Goal: Task Accomplishment & Management: Complete application form

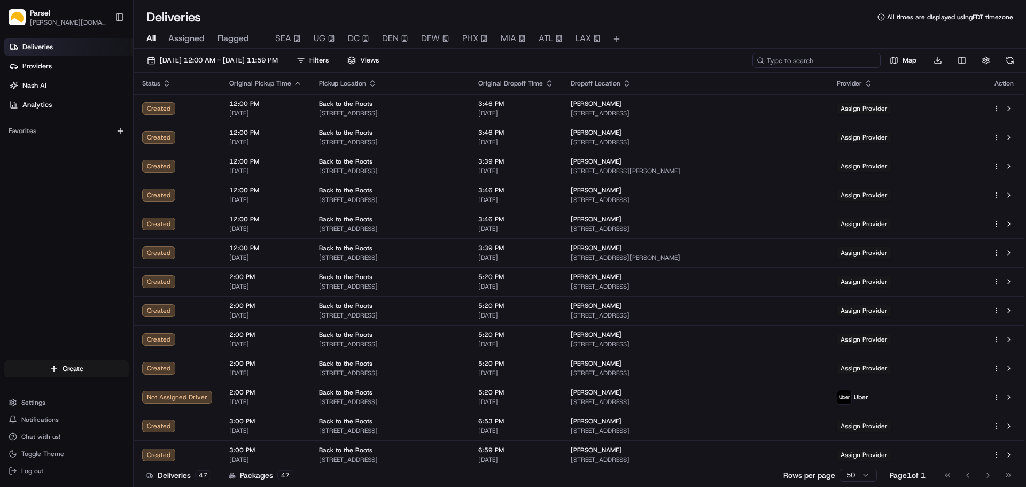
click at [836, 61] on input at bounding box center [816, 60] width 128 height 15
click at [181, 59] on span "08/21/2025 12:00 AM - 08/21/2025 11:59 PM" at bounding box center [219, 61] width 118 height 10
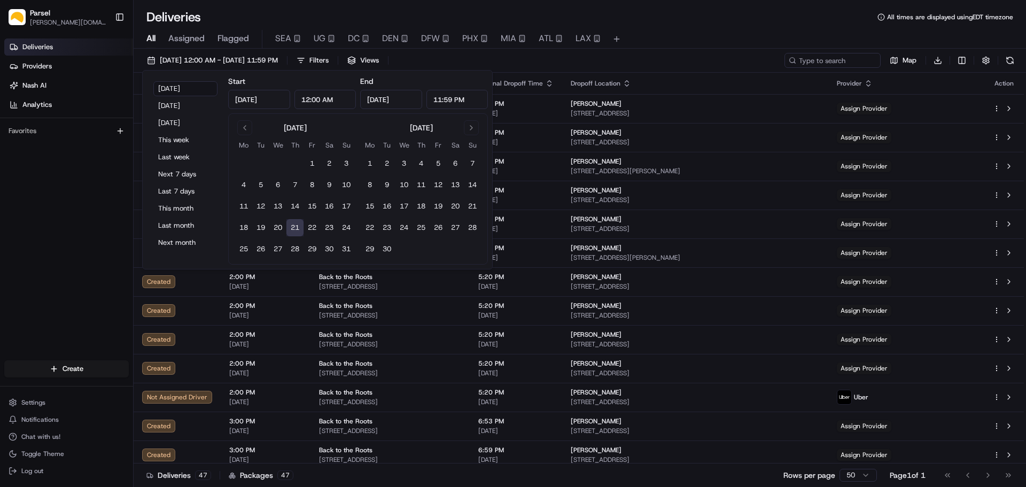
click at [246, 102] on input "Aug 21, 2025" at bounding box center [259, 99] width 62 height 19
click at [311, 163] on button "1" at bounding box center [312, 163] width 17 height 17
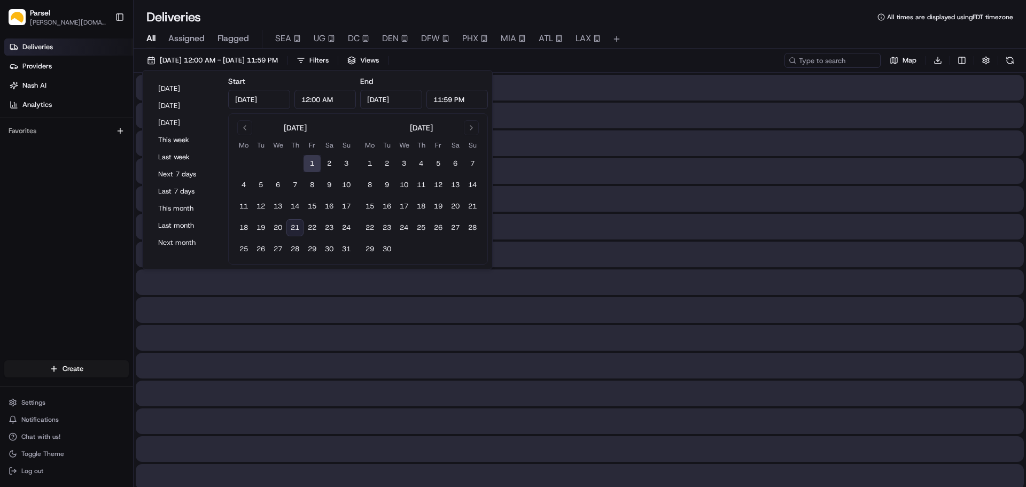
type input "Aug 1, 2025"
click at [399, 103] on input "Aug 1, 2025" at bounding box center [391, 99] width 62 height 19
click at [474, 208] on button "21" at bounding box center [472, 206] width 17 height 17
type input "Sep 21, 2025"
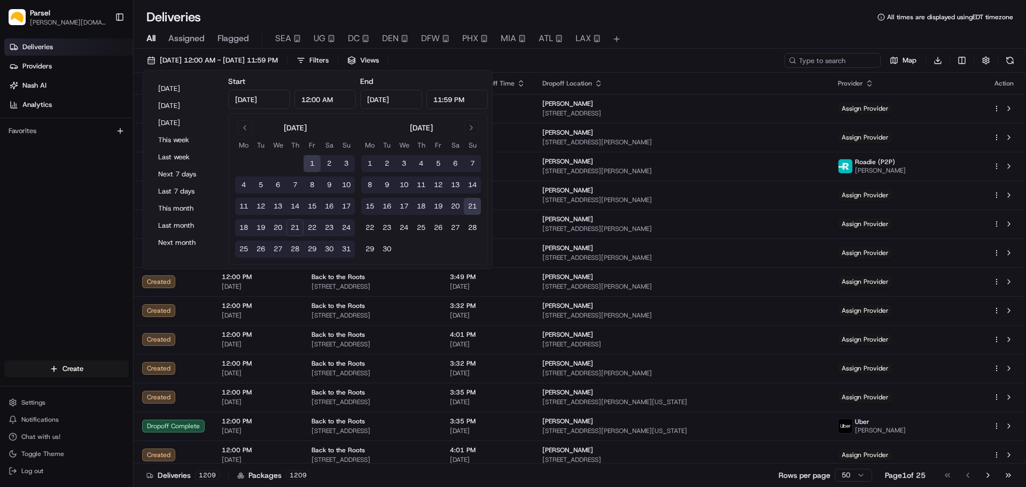
click at [298, 229] on button "21" at bounding box center [294, 227] width 17 height 17
type input "Aug 21, 2025"
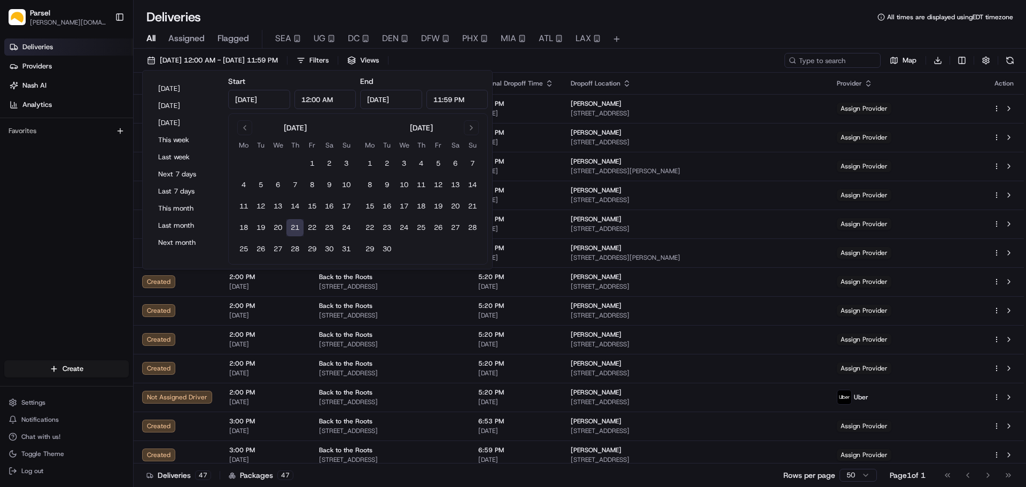
click at [247, 100] on input "Aug 21, 2025" at bounding box center [259, 99] width 62 height 19
click at [248, 130] on button "Go to previous month" at bounding box center [244, 127] width 15 height 15
click at [264, 163] on button "1" at bounding box center [260, 163] width 17 height 17
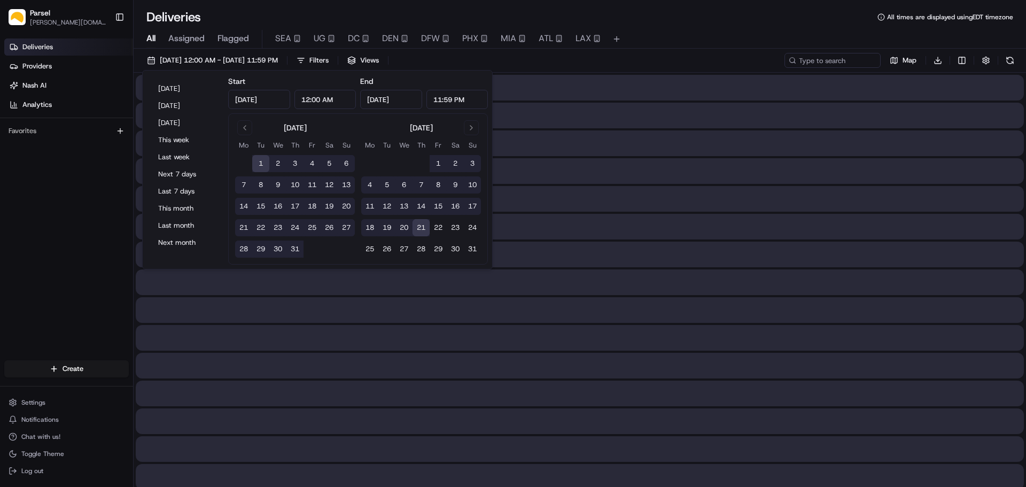
click at [386, 100] on input "Aug 21, 2025" at bounding box center [391, 99] width 62 height 19
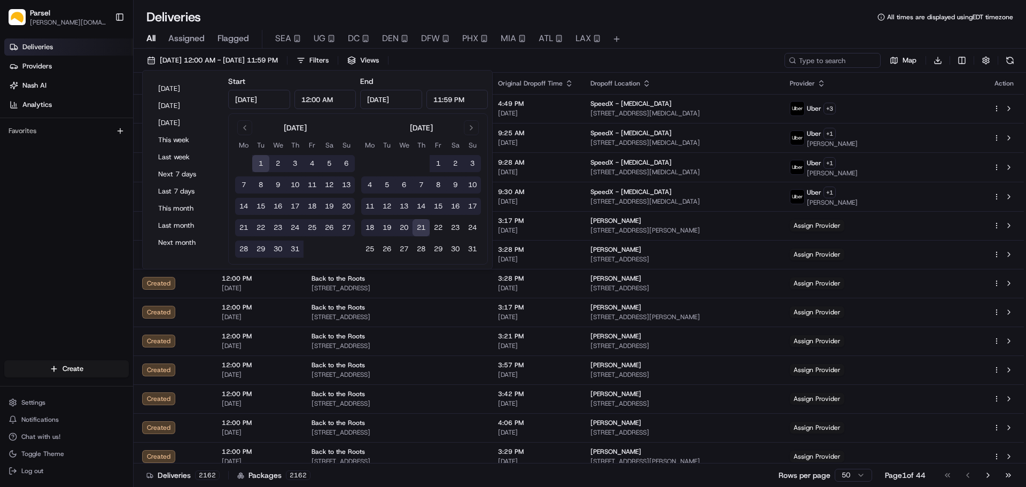
click at [422, 227] on button "21" at bounding box center [421, 227] width 17 height 17
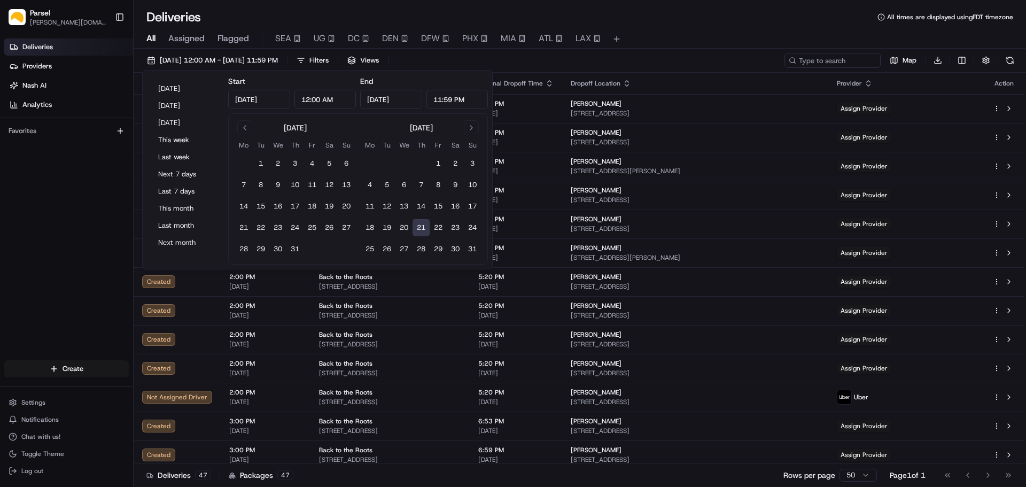
click at [252, 98] on input "Aug 21, 2025" at bounding box center [259, 99] width 62 height 19
click at [260, 163] on button "1" at bounding box center [260, 163] width 17 height 17
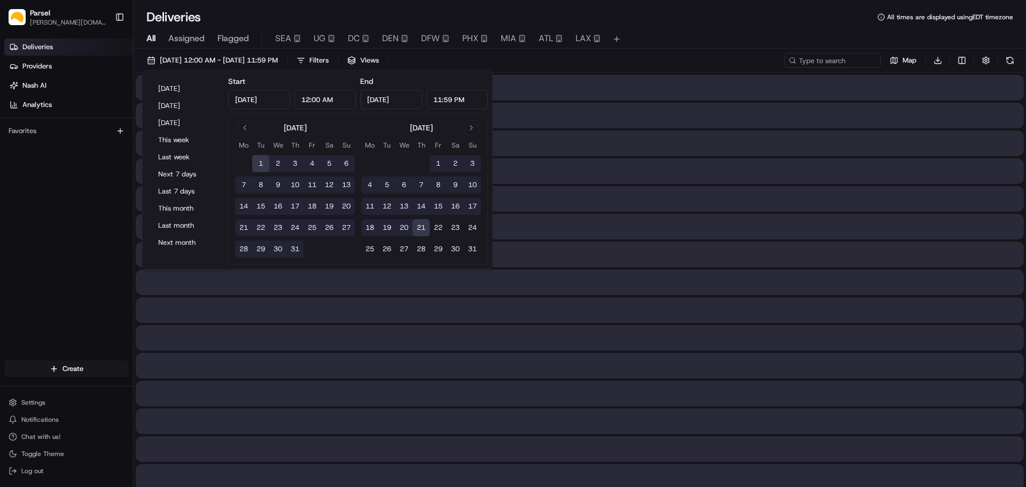
type input "Jul 1, 2025"
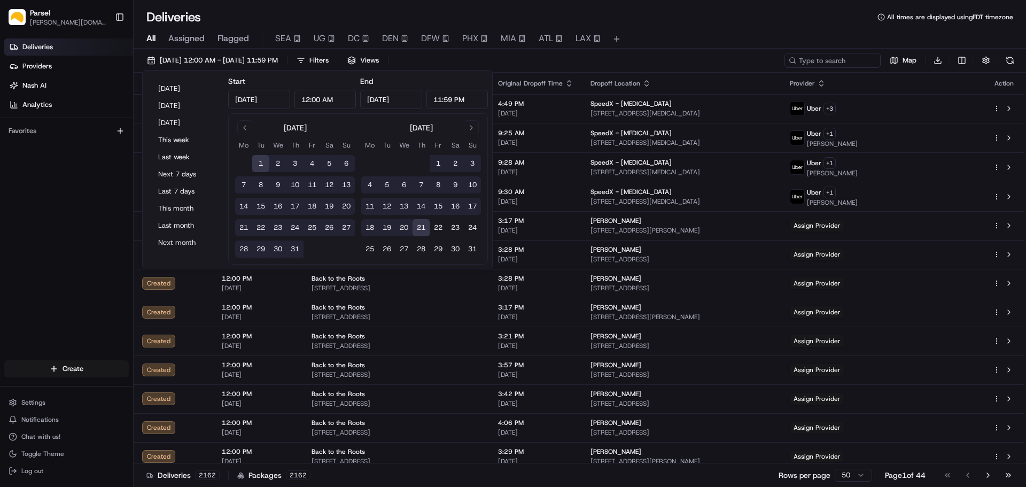
click at [484, 64] on div "07/01/2025 12:00 AM - 08/21/2025 11:59 PM Filters Views Map Download" at bounding box center [580, 63] width 892 height 20
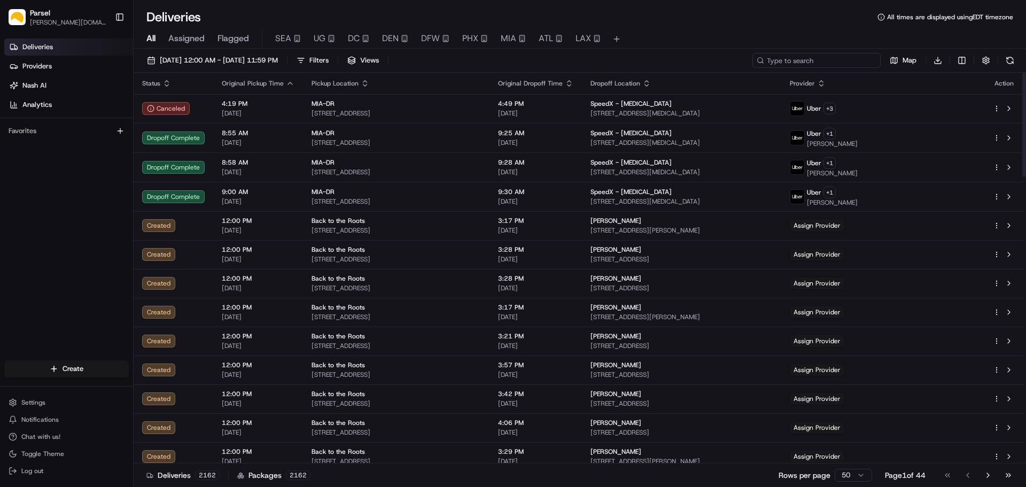
click at [843, 59] on input at bounding box center [816, 60] width 128 height 15
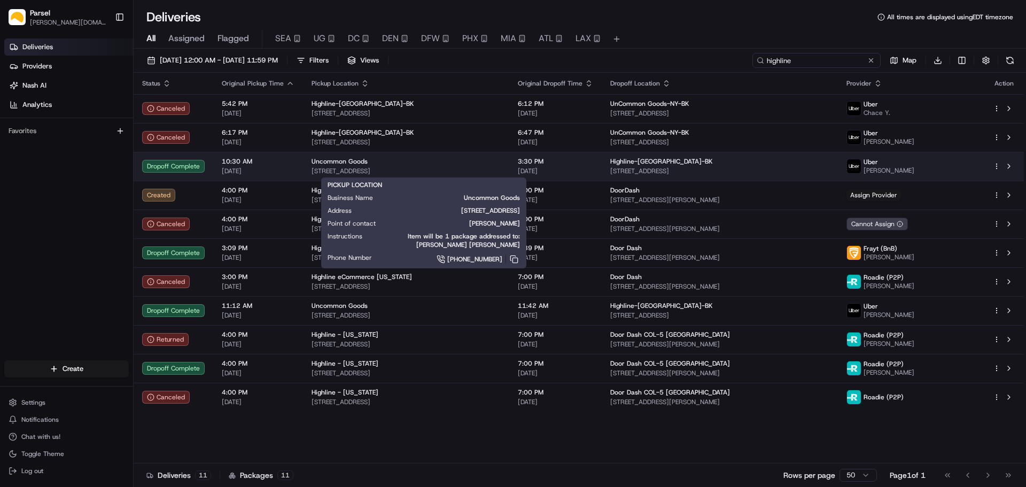
type input "highline"
click at [428, 166] on div "Uncommon Goods 140 58th St building b suite 2a, Brooklyn, NY 11220, USA" at bounding box center [406, 166] width 189 height 18
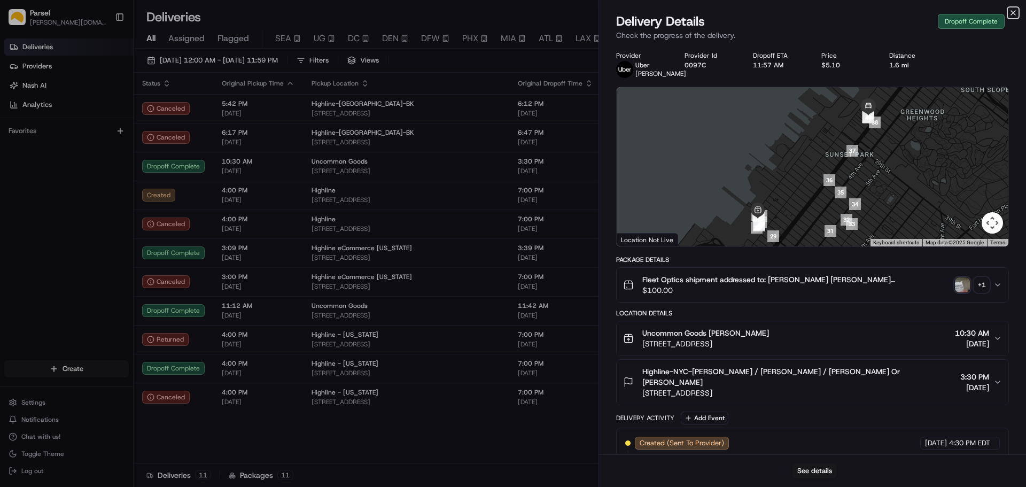
click at [1015, 14] on icon "button" at bounding box center [1013, 13] width 9 height 9
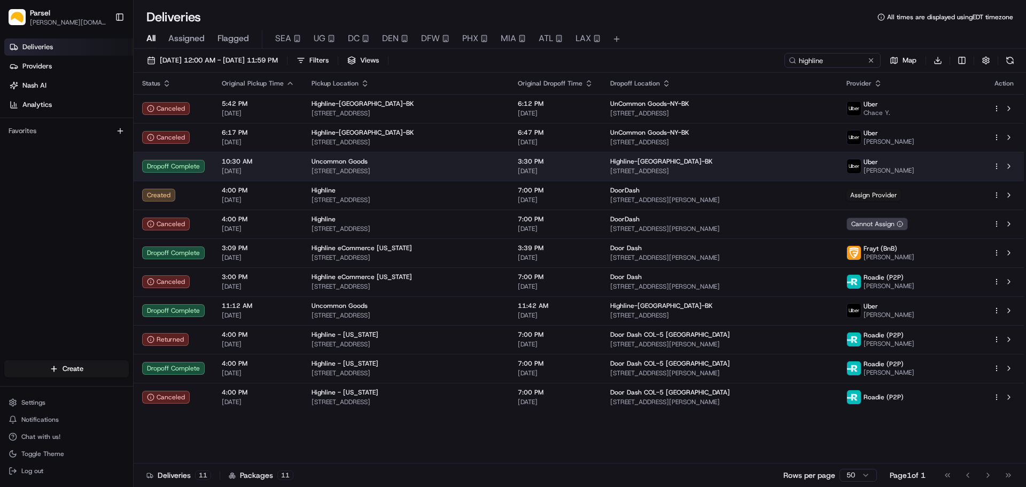
click at [995, 165] on html "Parsel alex.weir@getparsel.com Toggle Sidebar Deliveries Providers Nash AI Anal…" at bounding box center [513, 243] width 1026 height 487
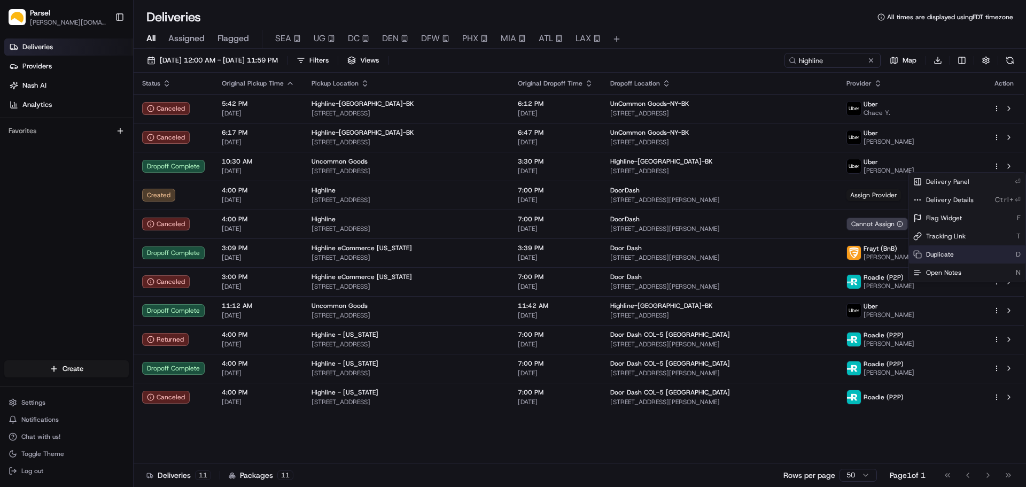
click at [961, 254] on div "Duplicate D" at bounding box center [967, 254] width 116 height 18
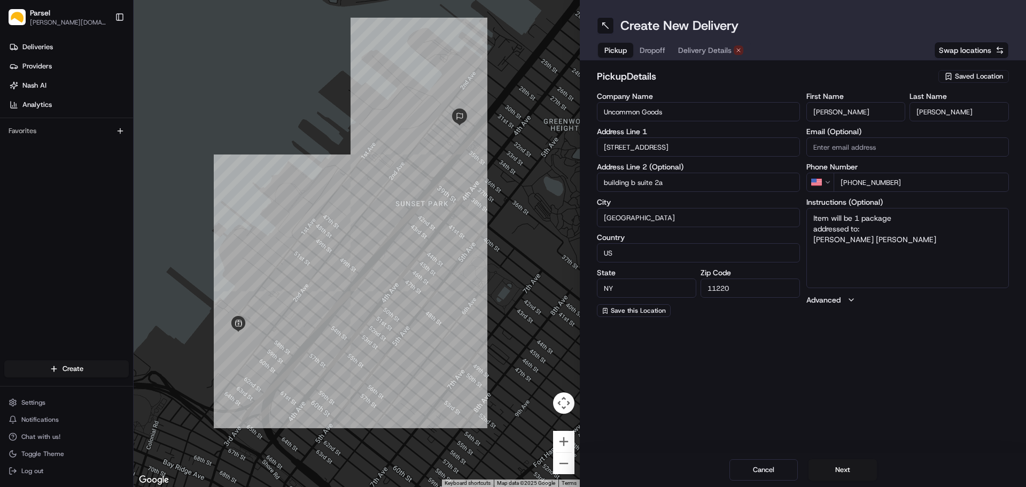
click at [859, 220] on textarea "Item will be 1 package addressed to: [PERSON_NAME] [PERSON_NAME]" at bounding box center [907, 248] width 203 height 80
click at [894, 219] on textarea "Item will be 6 package addressed to: [PERSON_NAME] [PERSON_NAME]" at bounding box center [907, 248] width 203 height 80
click at [955, 221] on textarea "Item will be 6 door dash packages" at bounding box center [907, 248] width 203 height 80
click at [861, 220] on textarea "Item will be 6 door dash packages that need to go Highline Commerce" at bounding box center [907, 248] width 203 height 80
type textarea "Item will be 6 [PERSON_NAME] shipments with Door Dash labels that need to go Hi…"
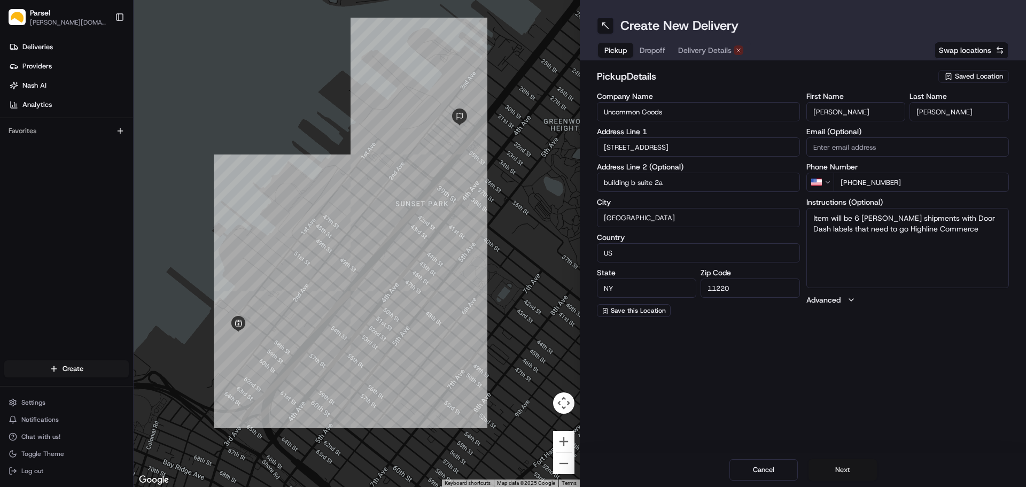
click at [852, 466] on button "Next" at bounding box center [842, 469] width 68 height 21
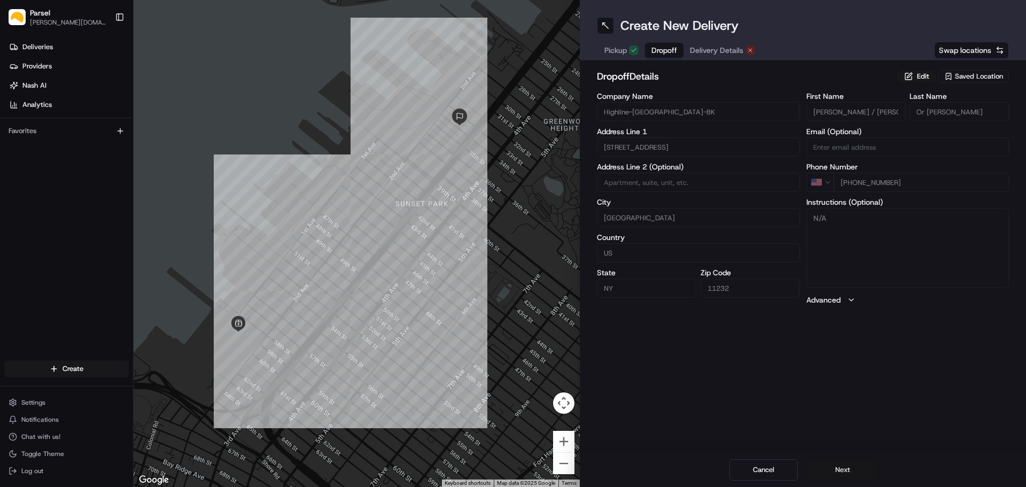
click at [845, 470] on button "Next" at bounding box center [842, 469] width 68 height 21
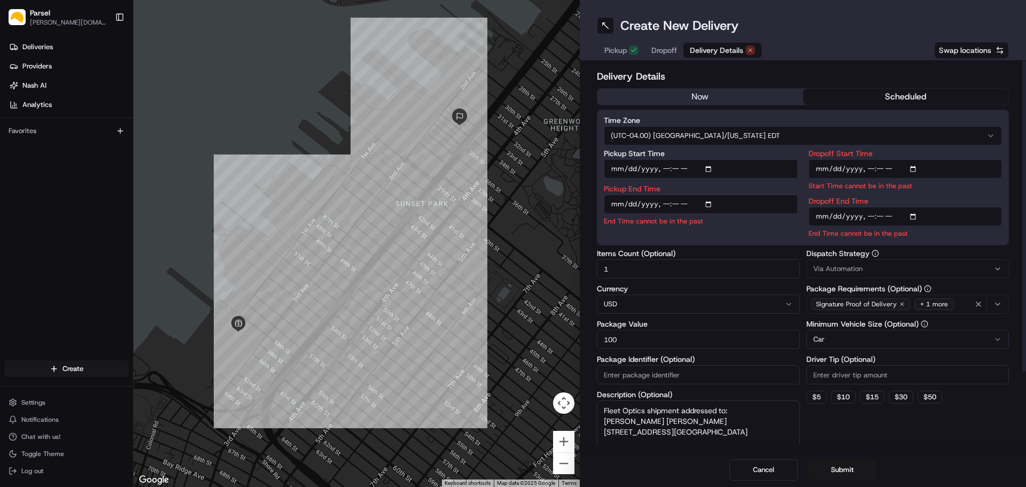
click at [623, 170] on input "Pickup Start Time" at bounding box center [701, 168] width 194 height 19
click at [710, 169] on input "Pickup Start Time" at bounding box center [701, 168] width 194 height 19
type input "[DATE]T10:30"
click at [719, 161] on input "Pickup Start Time" at bounding box center [701, 168] width 194 height 19
click at [676, 170] on input "Pickup Start Time" at bounding box center [701, 168] width 194 height 19
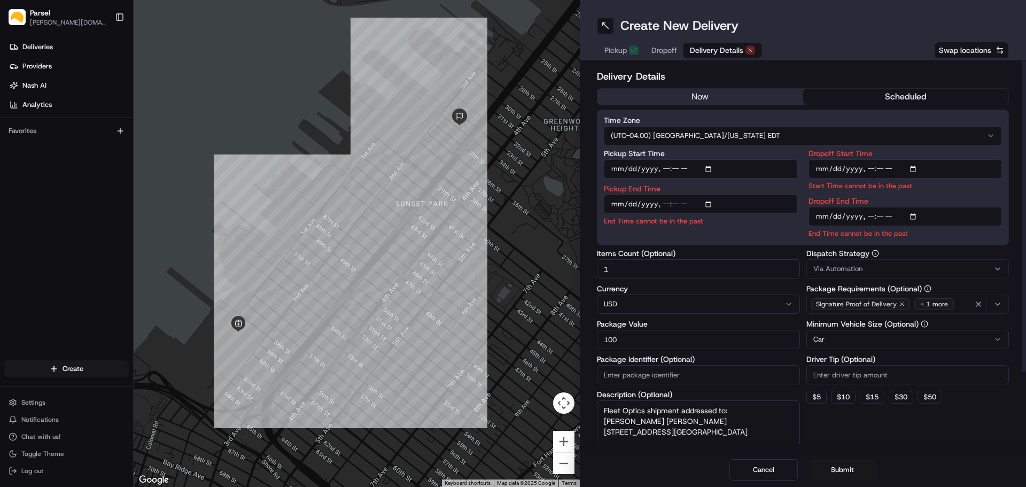
click at [665, 168] on input "Pickup Start Time" at bounding box center [701, 168] width 194 height 19
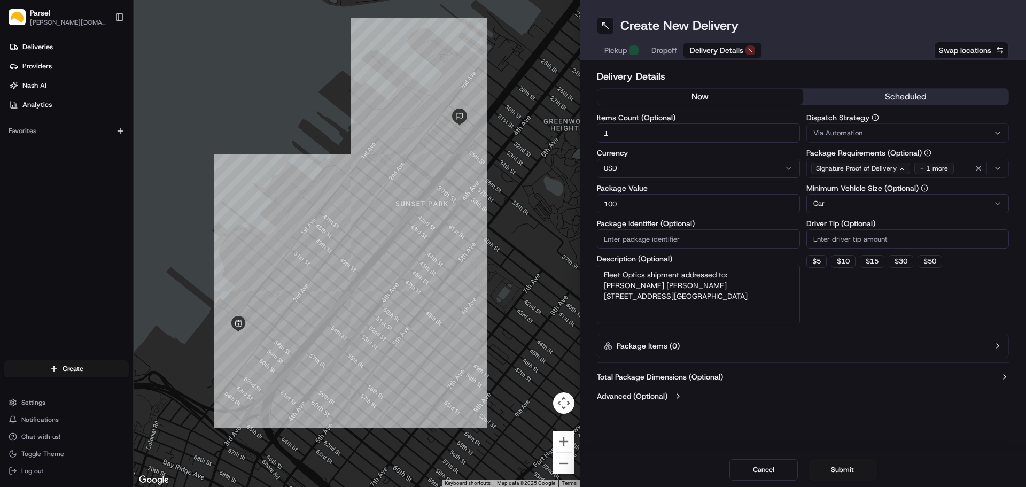
click at [678, 97] on button "now" at bounding box center [700, 97] width 206 height 16
click at [849, 96] on button "scheduled" at bounding box center [906, 97] width 206 height 16
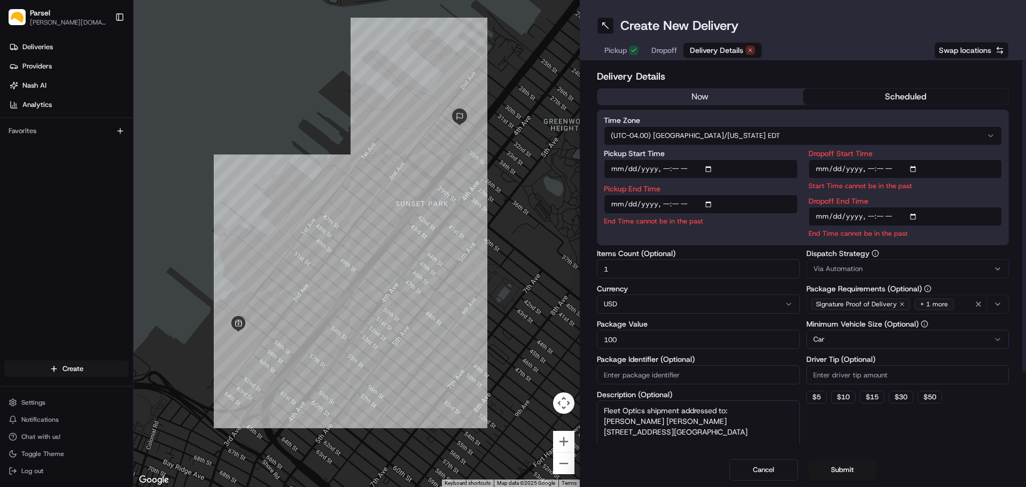
click at [717, 99] on button "now" at bounding box center [700, 97] width 206 height 16
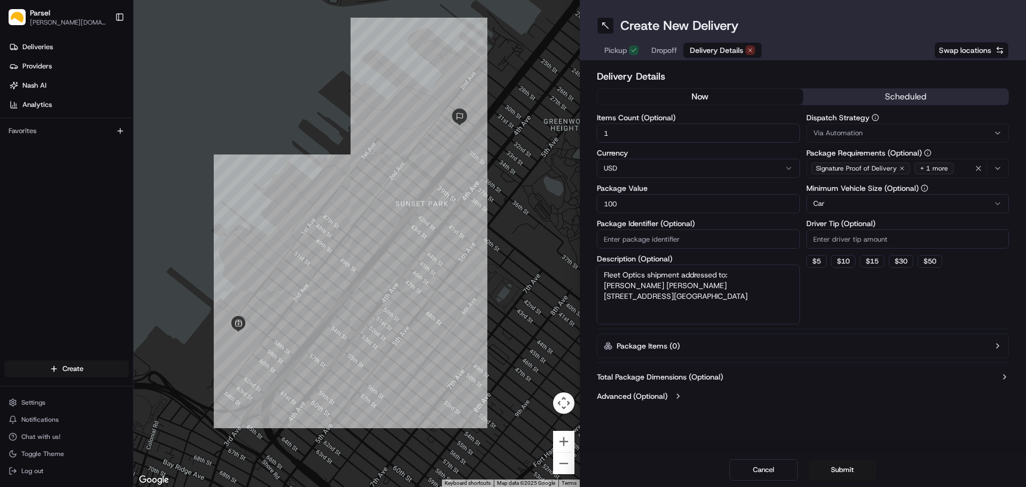
drag, startPoint x: 645, startPoint y: 315, endPoint x: 601, endPoint y: 274, distance: 60.9
click at [601, 274] on textarea "Fleet Optics shipment addressed to: [PERSON_NAME] [PERSON_NAME] [STREET_ADDRESS…" at bounding box center [698, 294] width 203 height 60
drag, startPoint x: 625, startPoint y: 207, endPoint x: 576, endPoint y: 211, distance: 48.8
click at [576, 211] on div "To navigate the map with touch gestures double-tap and hold your finger on the …" at bounding box center [580, 243] width 892 height 487
type input "500"
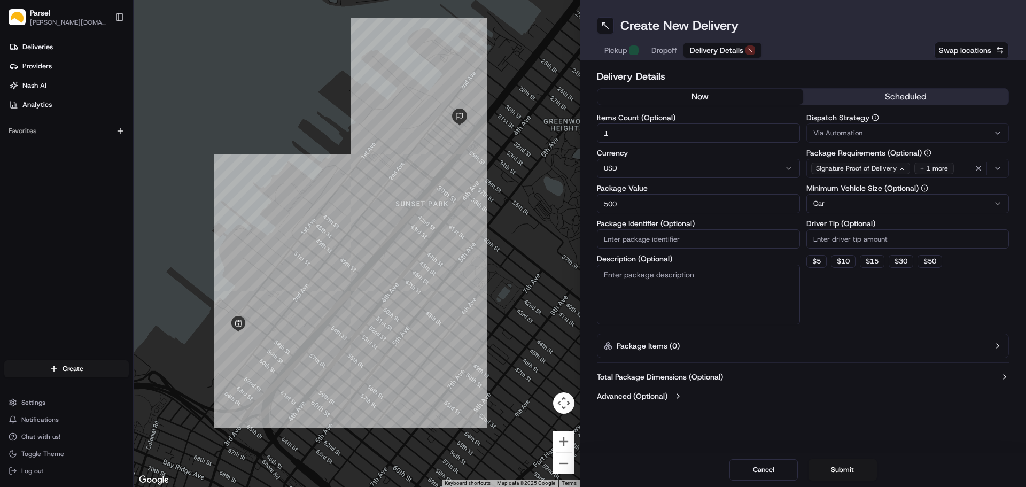
drag, startPoint x: 634, startPoint y: 126, endPoint x: 554, endPoint y: 139, distance: 81.7
click at [554, 139] on div "To navigate the map with touch gestures double-tap and hold your finger on the …" at bounding box center [580, 243] width 892 height 487
type input "6"
click at [671, 286] on textarea "Description (Optional)" at bounding box center [698, 294] width 203 height 60
click at [662, 52] on span "Dropoff" at bounding box center [664, 50] width 26 height 11
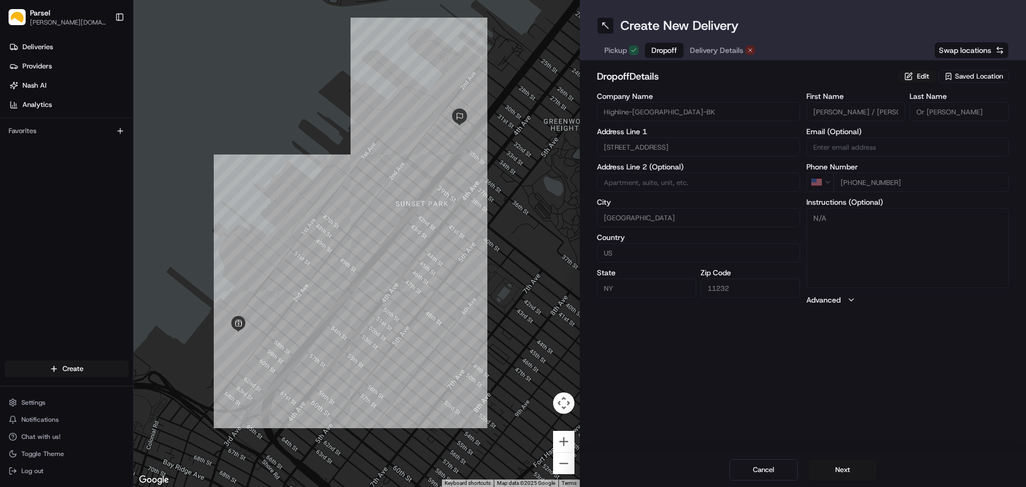
click at [615, 47] on span "Pickup" at bounding box center [615, 50] width 22 height 11
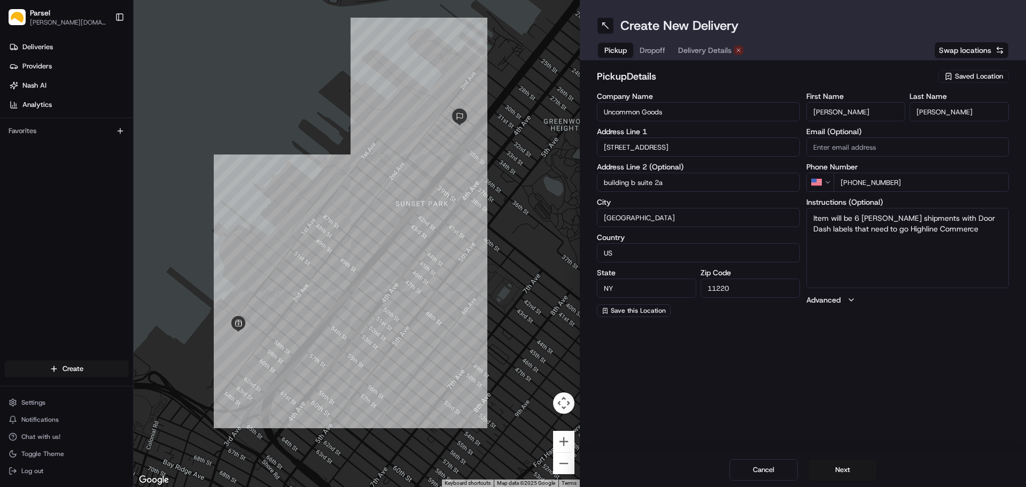
drag, startPoint x: 956, startPoint y: 237, endPoint x: 788, endPoint y: 207, distance: 170.5
click at [788, 207] on div "Company Name Uncommon Goods Address Line 1 [STREET_ADDRESS] Address Line 2 (Opt…" at bounding box center [803, 204] width 412 height 224
click at [652, 50] on span "Dropoff" at bounding box center [653, 50] width 26 height 11
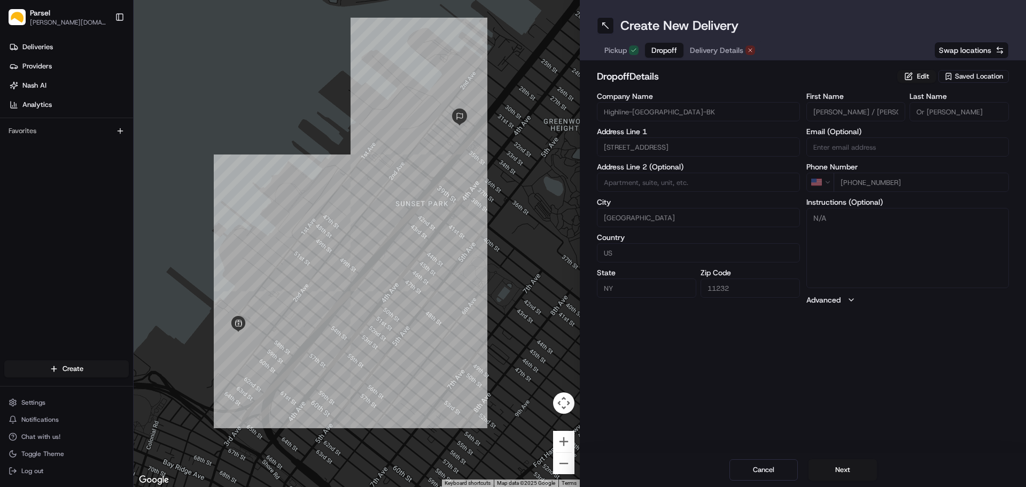
click at [707, 51] on span "Delivery Details" at bounding box center [716, 50] width 53 height 11
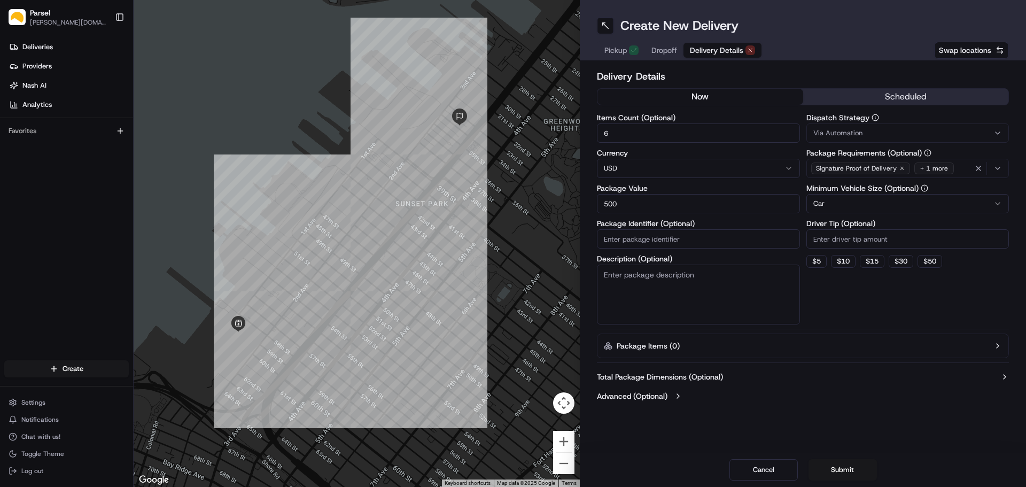
click at [639, 280] on textarea "Description (Optional)" at bounding box center [698, 294] width 203 height 60
paste textarea "Item will be 6 [PERSON_NAME] shipments with Door Dash labels that need to go Hi…"
type textarea "Item will be 6 [PERSON_NAME] shipments with Door Dash labels that need to go Hi…"
click at [614, 51] on span "Pickup" at bounding box center [615, 50] width 22 height 11
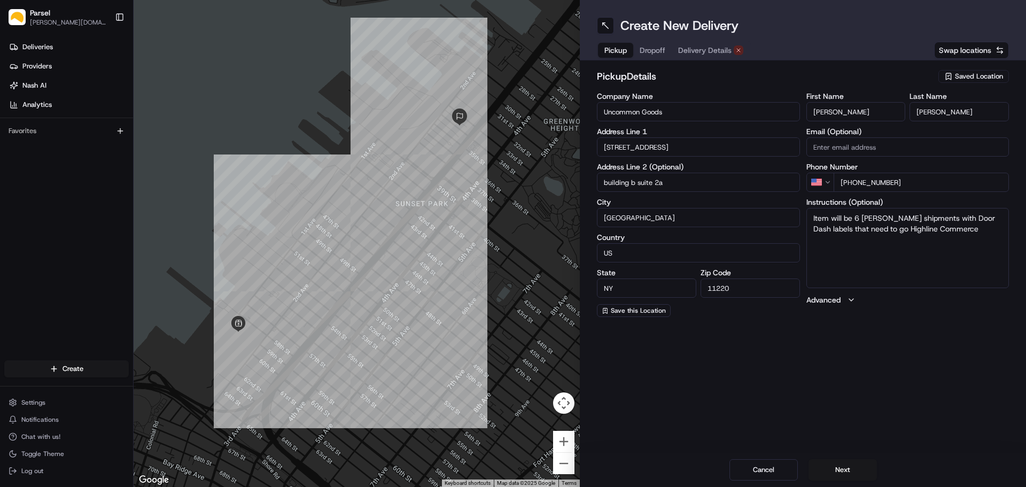
click at [651, 48] on span "Dropoff" at bounding box center [653, 50] width 26 height 11
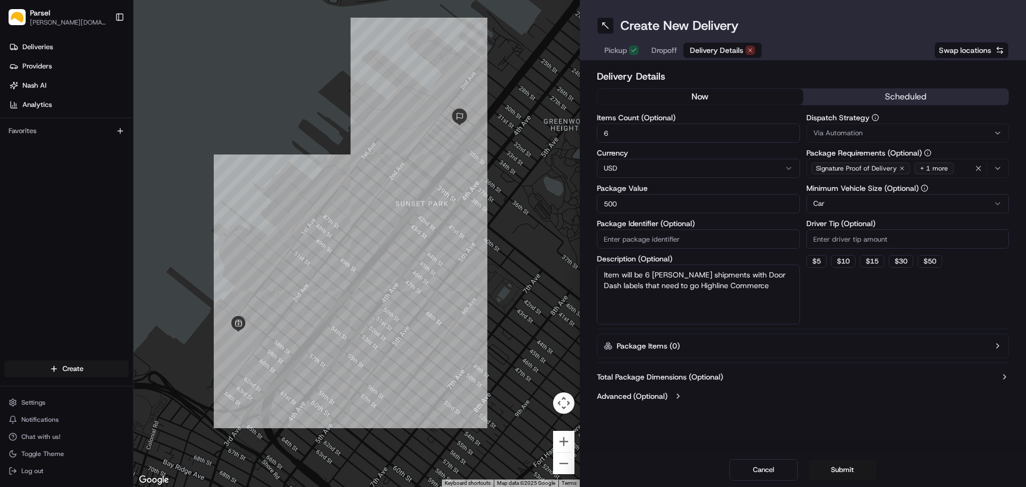
click at [700, 48] on span "Delivery Details" at bounding box center [716, 50] width 53 height 11
click at [607, 51] on span "Pickup" at bounding box center [615, 50] width 22 height 11
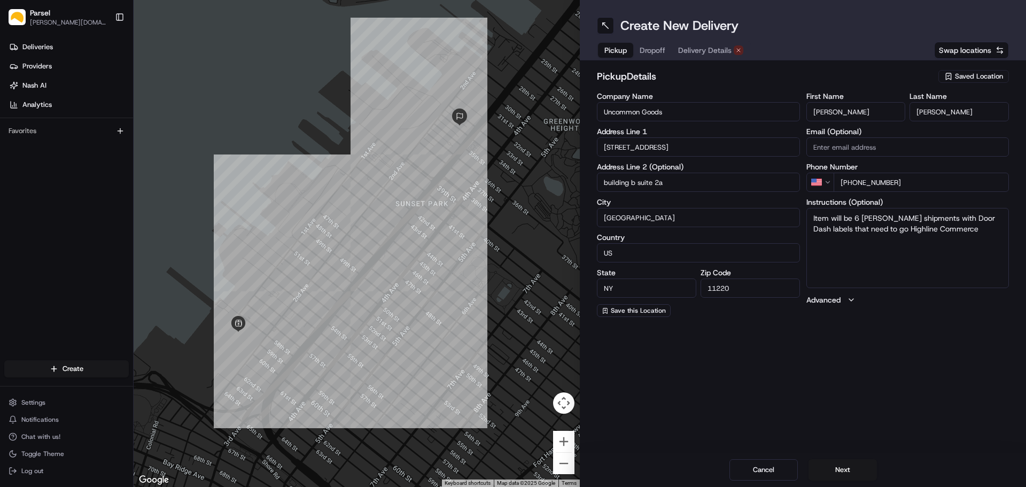
click at [826, 218] on textarea "Item will be 6 [PERSON_NAME] shipments with Door Dash labels that need to go Hi…" at bounding box center [907, 248] width 203 height 80
type textarea "Items will be 6 [PERSON_NAME] shipments with Door Dash labels that need to go H…"
click at [647, 53] on button "Dropoff" at bounding box center [652, 50] width 38 height 15
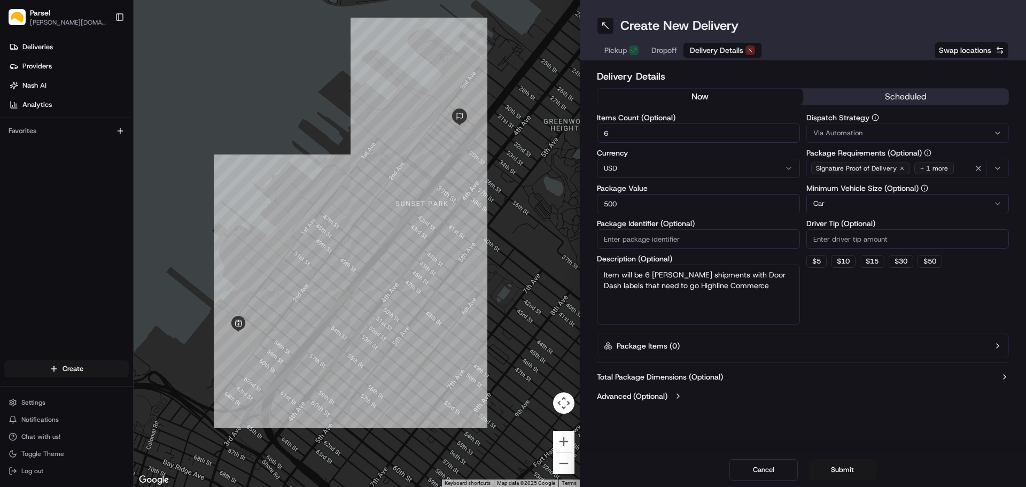
click at [711, 46] on span "Delivery Details" at bounding box center [716, 50] width 53 height 11
click at [620, 279] on textarea "Item will be 6 [PERSON_NAME] shipments with Door Dash labels that need to go Hi…" at bounding box center [698, 294] width 203 height 60
type textarea "Items will be 6 [PERSON_NAME] shipments with Door Dash labels that need to go H…"
click at [931, 169] on div "+ 1 more" at bounding box center [934, 168] width 40 height 12
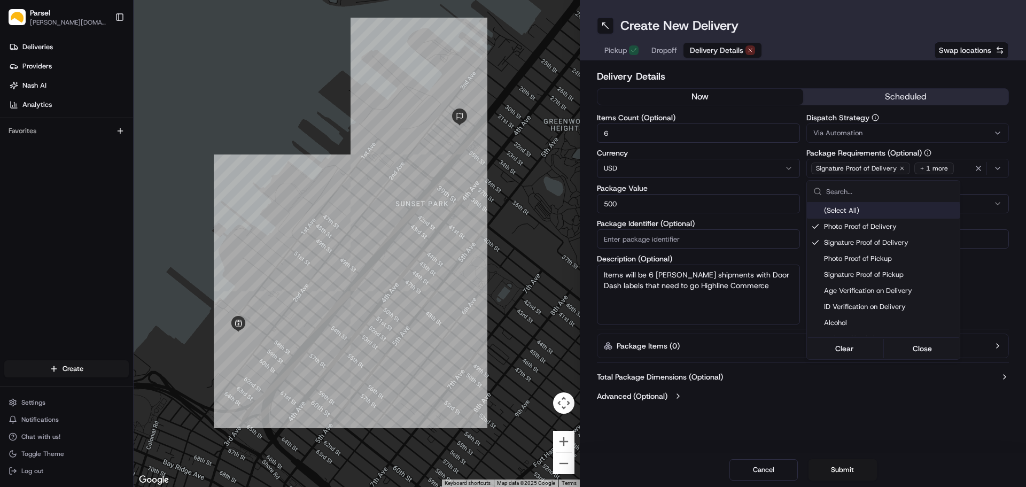
click at [939, 170] on html "Parsel [DOMAIN_NAME][EMAIL_ADDRESS][PERSON_NAME][DOMAIN_NAME] Toggle Sidebar De…" at bounding box center [513, 243] width 1026 height 487
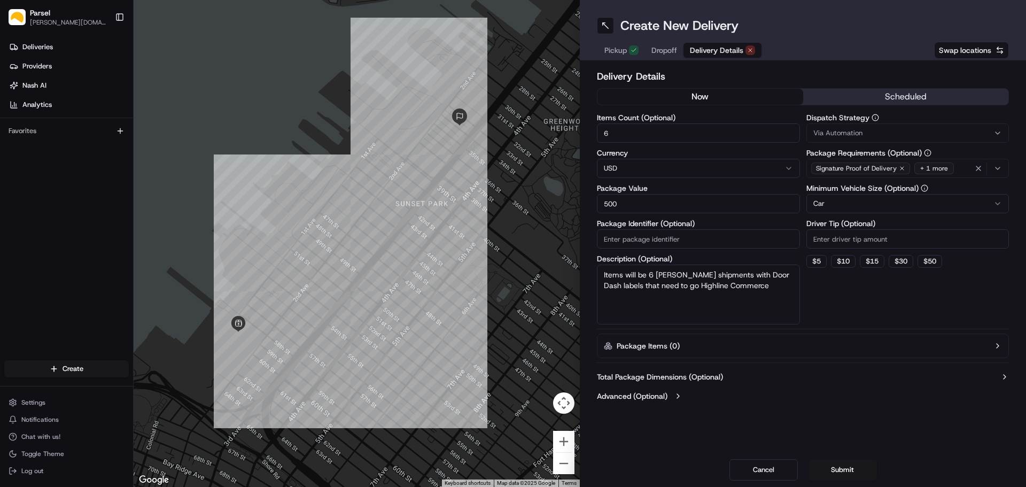
click at [946, 169] on div "+ 1 more" at bounding box center [934, 168] width 40 height 12
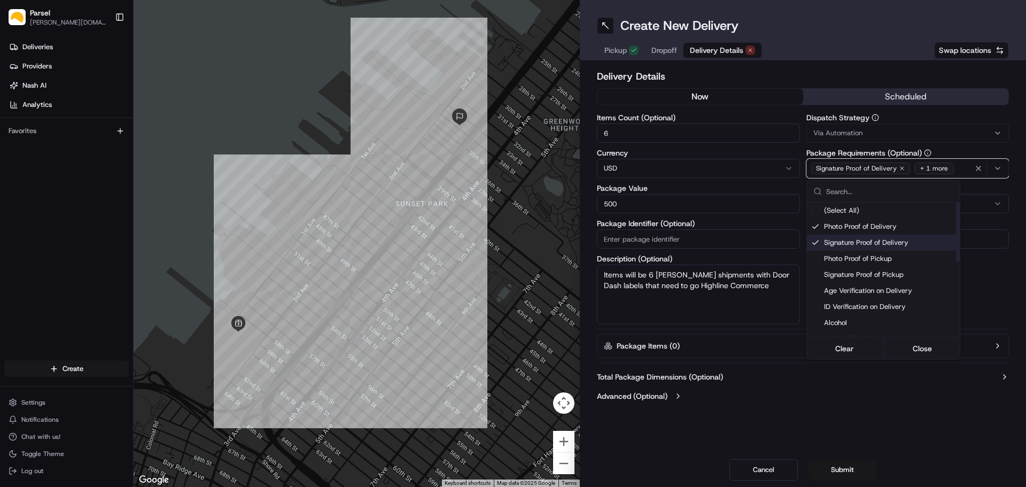
click at [814, 242] on div "Suggestions" at bounding box center [815, 242] width 9 height 9
click at [948, 151] on html "Parsel [DOMAIN_NAME][EMAIL_ADDRESS][PERSON_NAME][DOMAIN_NAME] Toggle Sidebar De…" at bounding box center [513, 243] width 1026 height 487
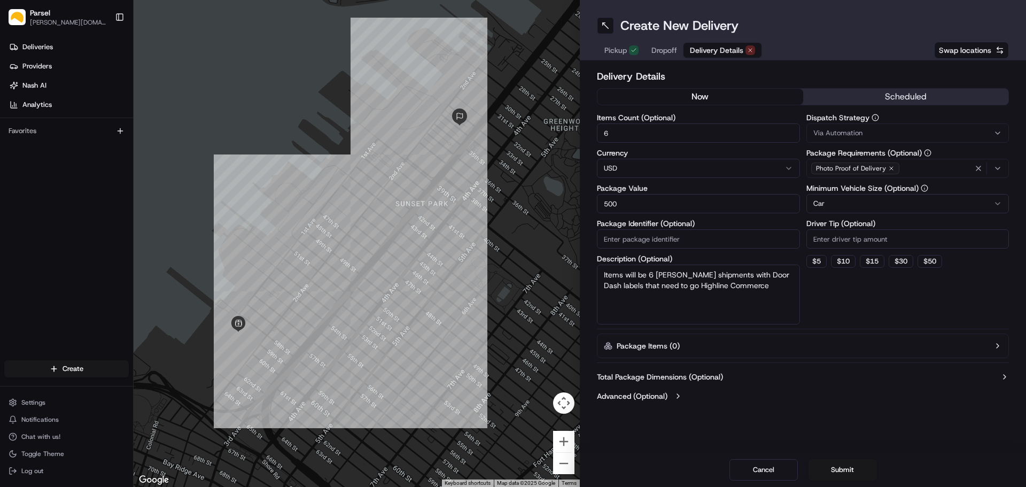
click at [666, 56] on button "Dropoff" at bounding box center [664, 50] width 38 height 15
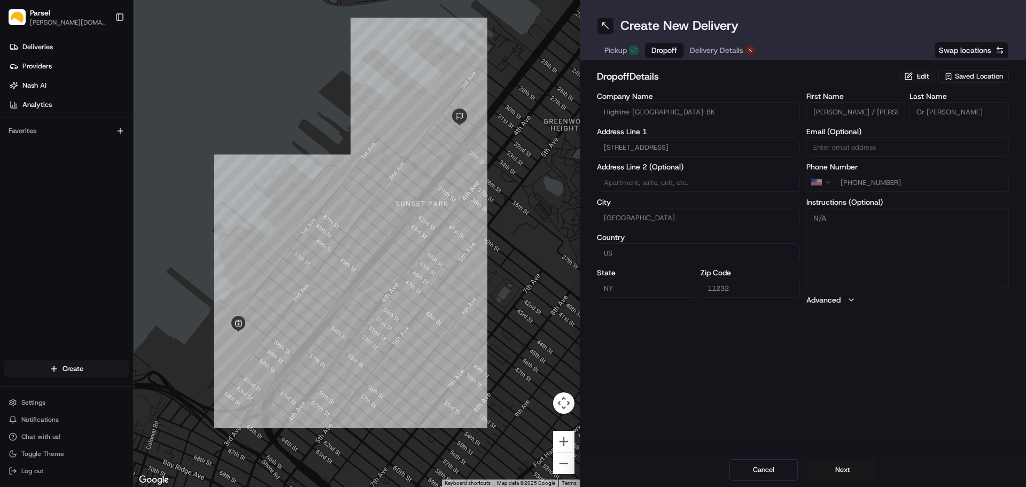
click at [616, 51] on span "Pickup" at bounding box center [615, 50] width 22 height 11
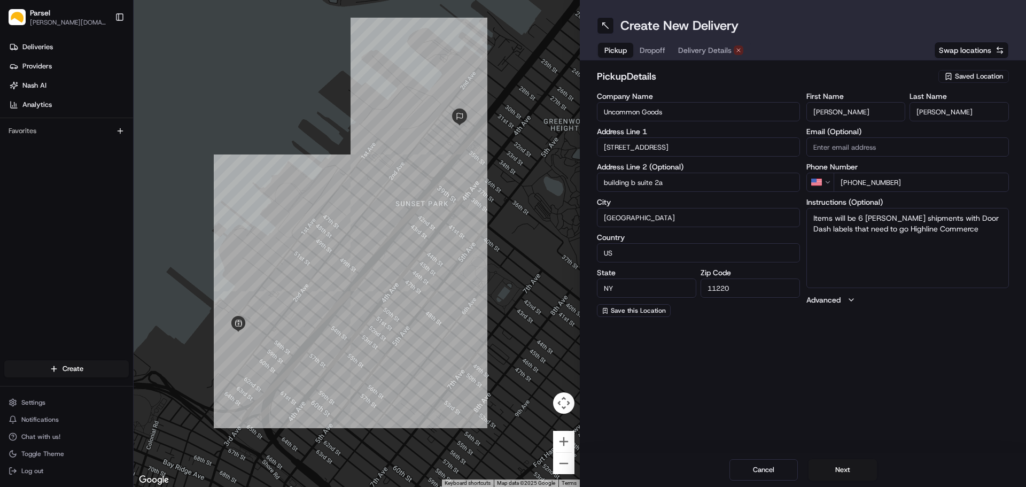
click at [656, 50] on span "Dropoff" at bounding box center [653, 50] width 26 height 11
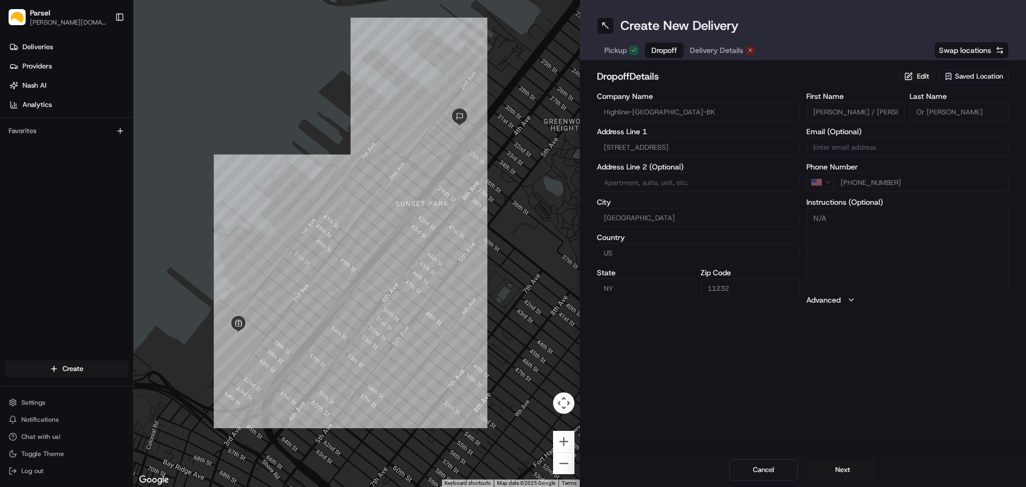
click at [699, 48] on span "Delivery Details" at bounding box center [716, 50] width 53 height 11
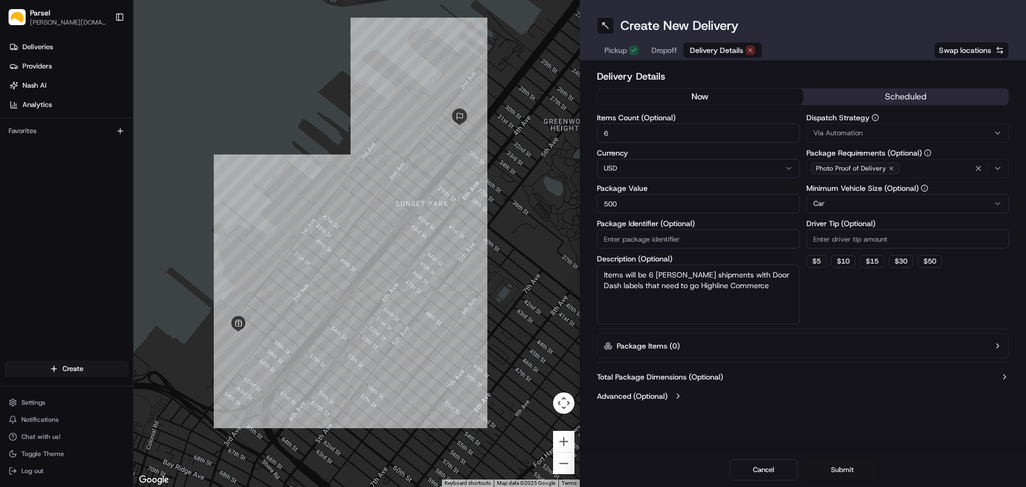
click at [855, 471] on button "Submit" at bounding box center [842, 469] width 68 height 21
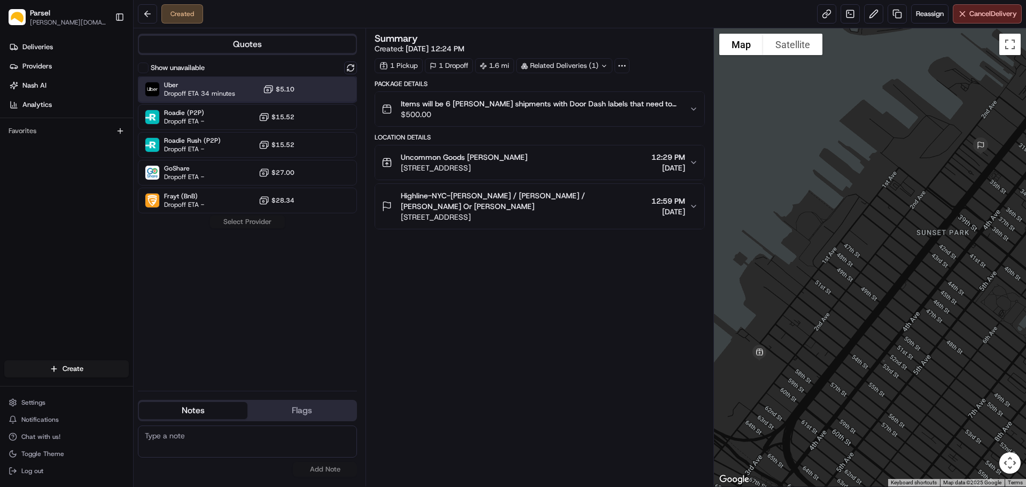
click at [300, 87] on div "Uber Dropoff ETA 34 minutes $5.10" at bounding box center [247, 89] width 219 height 26
click at [248, 223] on button "Assign Provider" at bounding box center [247, 221] width 76 height 13
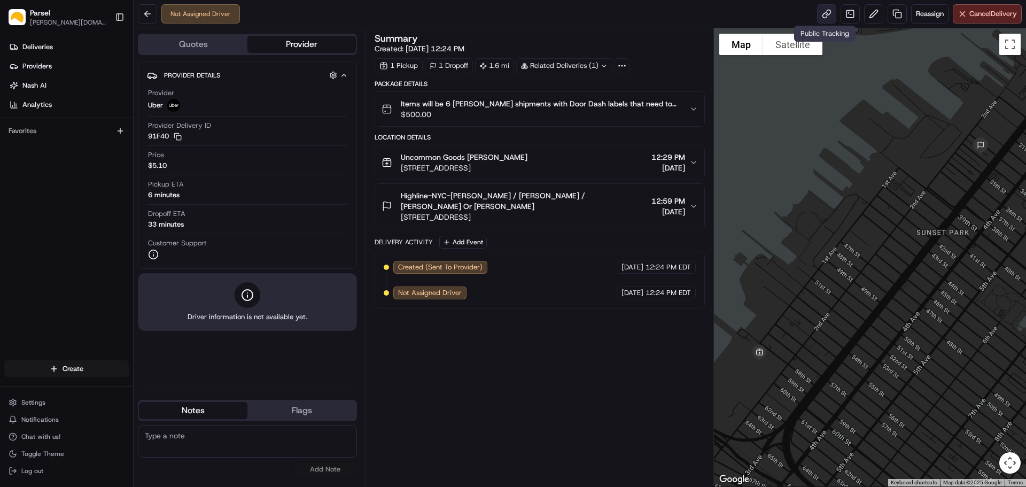
click at [821, 13] on link at bounding box center [826, 13] width 19 height 19
